Goal: Information Seeking & Learning: Check status

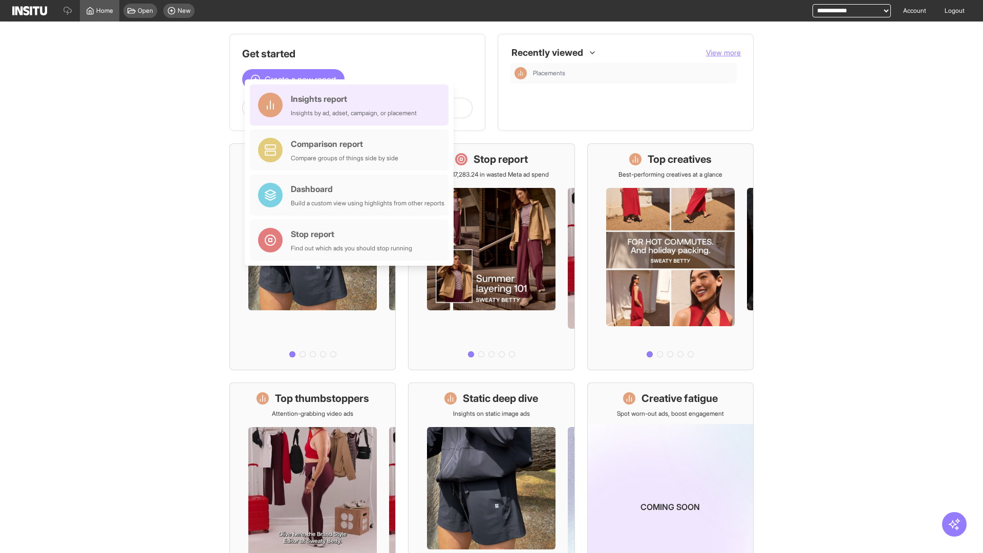
click at [352, 105] on div "Insights report Insights by ad, adset, campaign, or placement" at bounding box center [354, 105] width 126 height 25
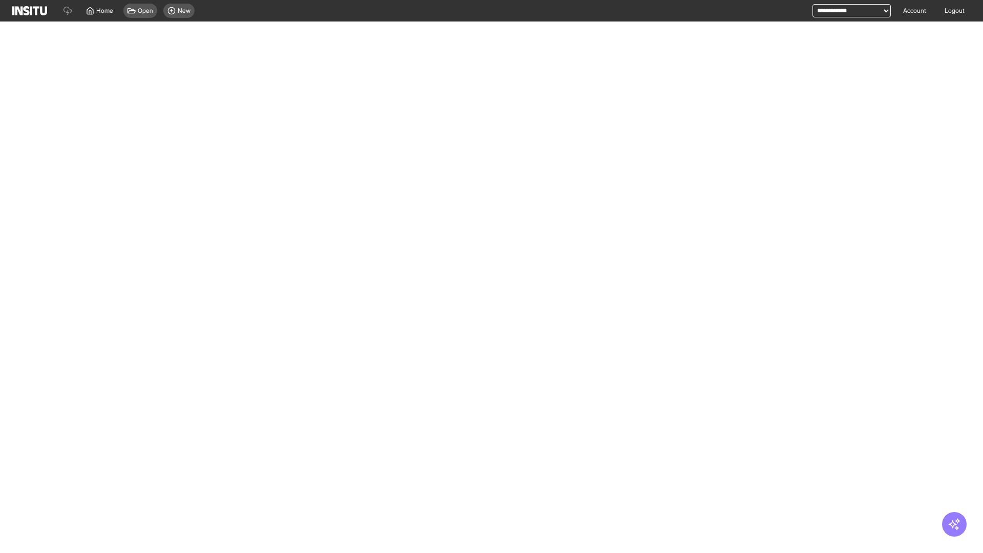
select select "**"
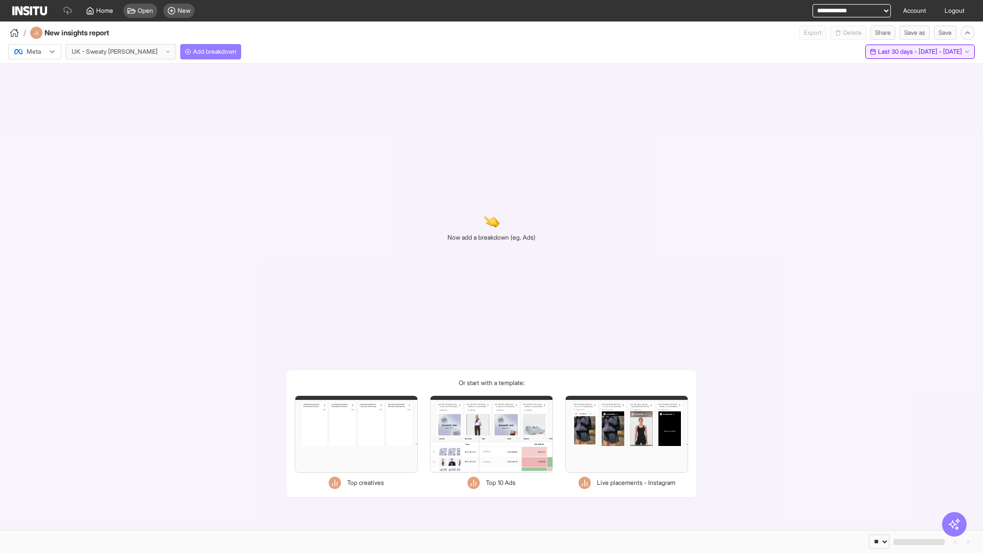
click at [897, 52] on span "Last 30 days - [DATE] - [DATE]" at bounding box center [920, 52] width 84 height 8
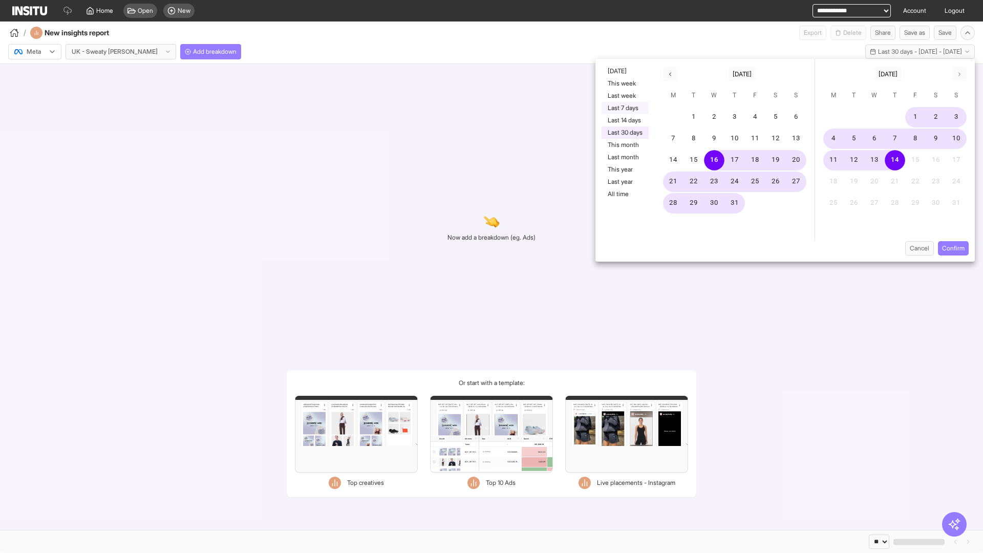
click at [624, 108] on button "Last 7 days" at bounding box center [624, 108] width 47 height 12
